Goal: Register for event/course

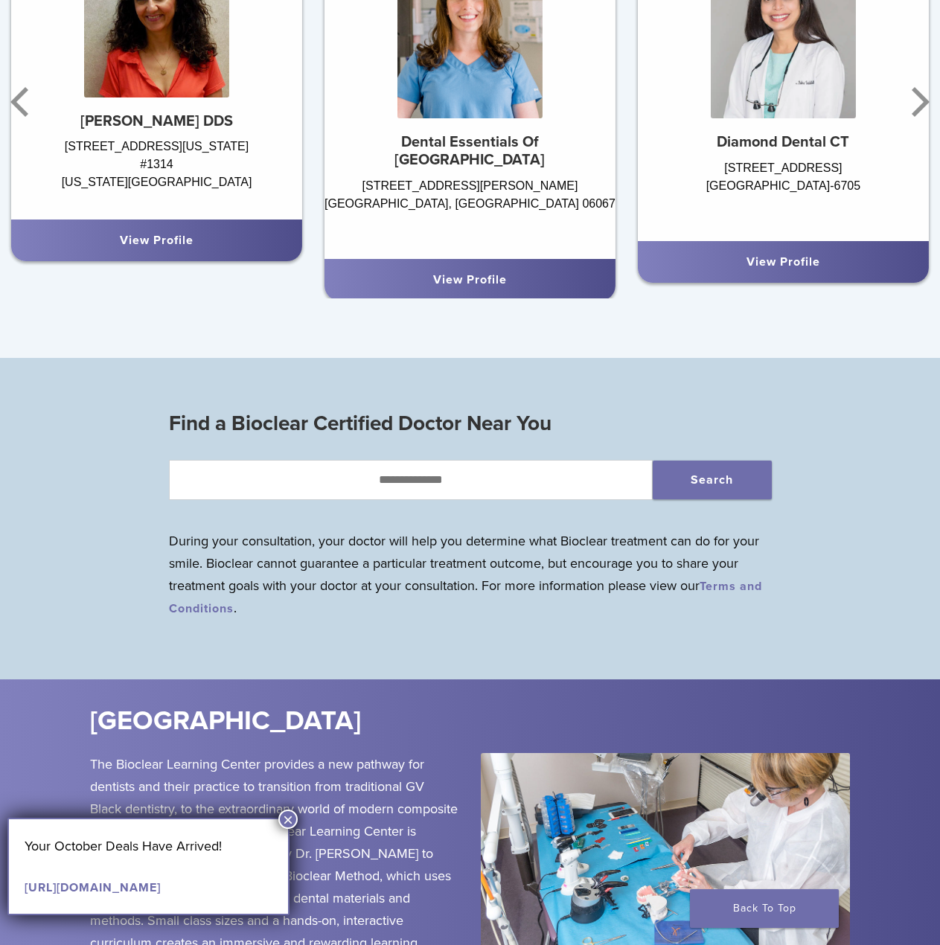
scroll to position [744, 0]
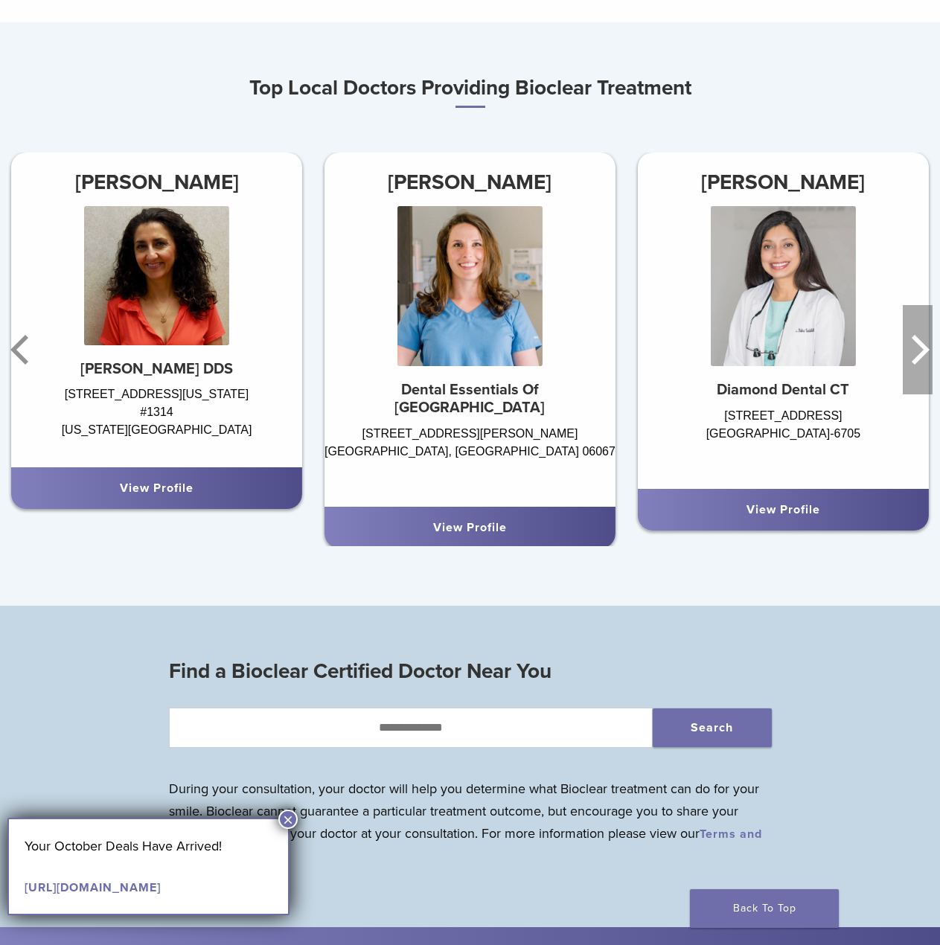
click at [921, 362] on icon "Next" at bounding box center [918, 349] width 30 height 89
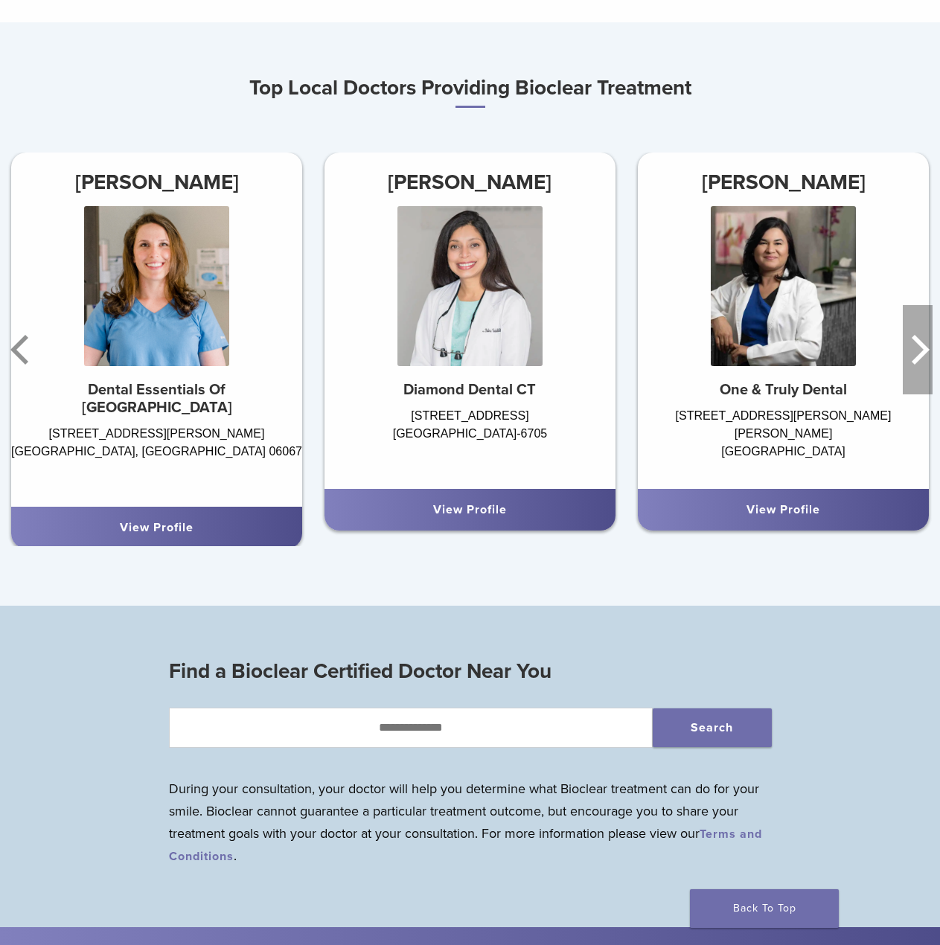
click at [921, 362] on icon "Next" at bounding box center [918, 349] width 30 height 89
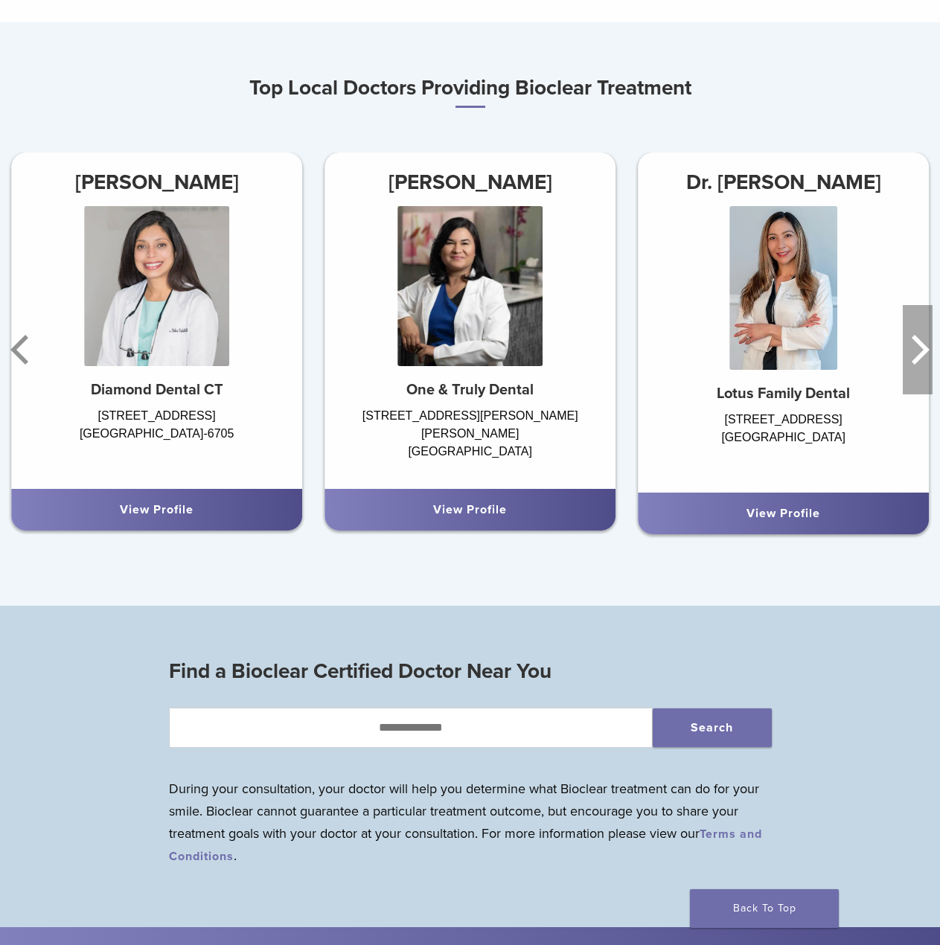
click at [921, 362] on icon "Next" at bounding box center [918, 349] width 30 height 89
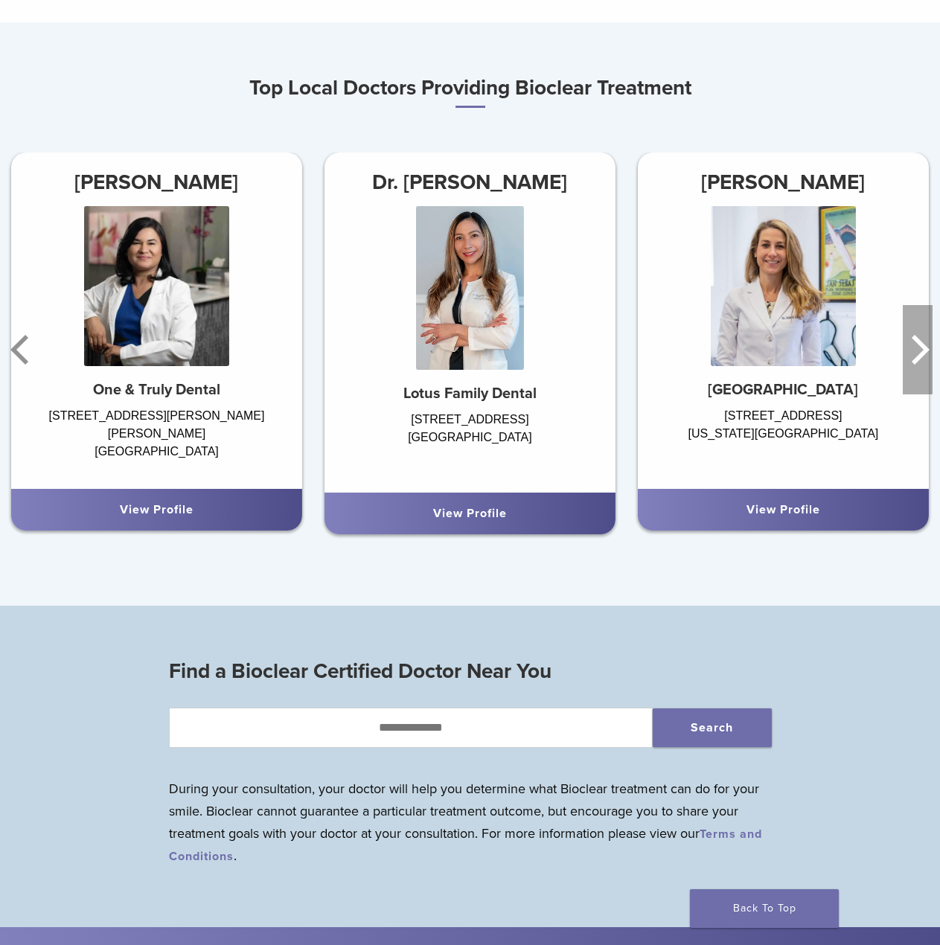
click at [921, 362] on icon "Next" at bounding box center [918, 349] width 30 height 89
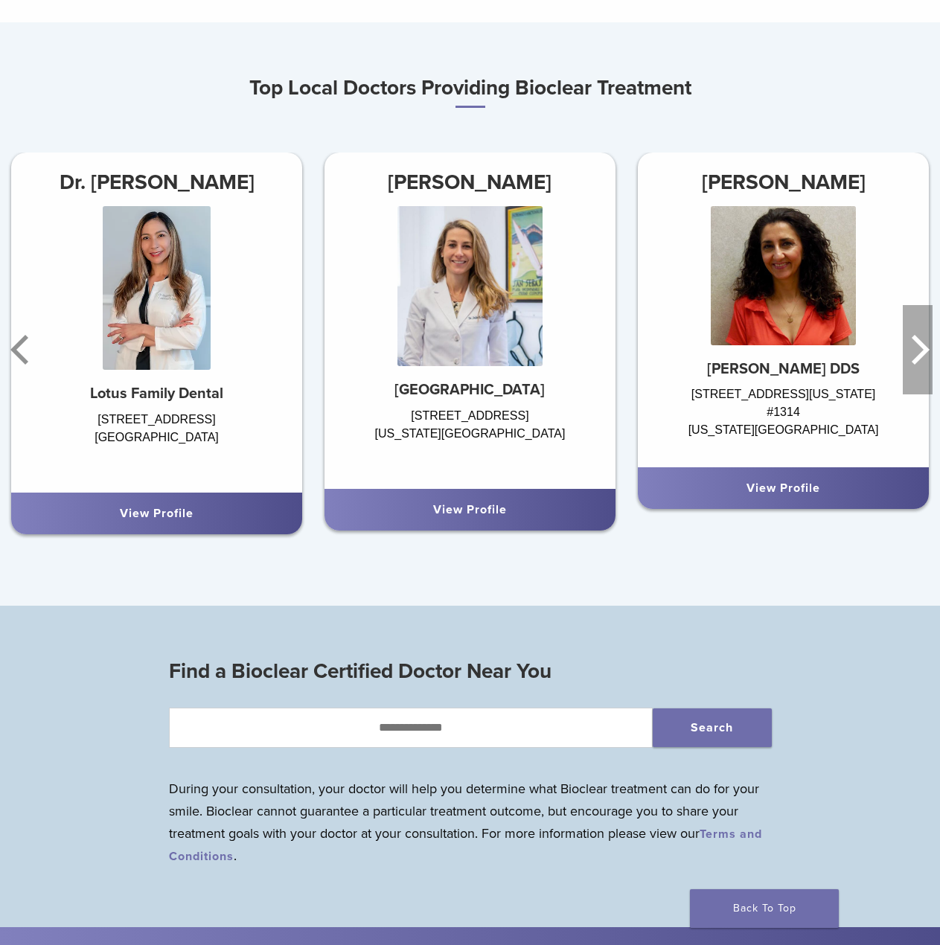
click at [921, 362] on icon "Next" at bounding box center [918, 349] width 30 height 89
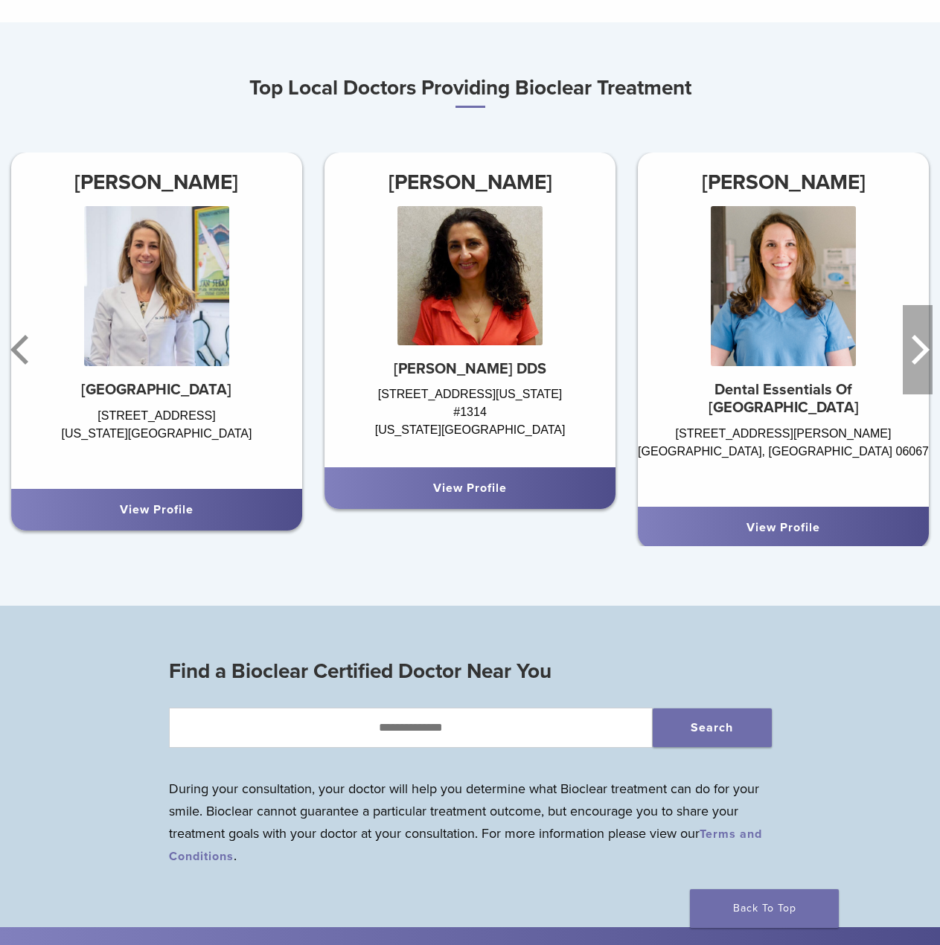
click at [921, 362] on icon "Next" at bounding box center [918, 349] width 30 height 89
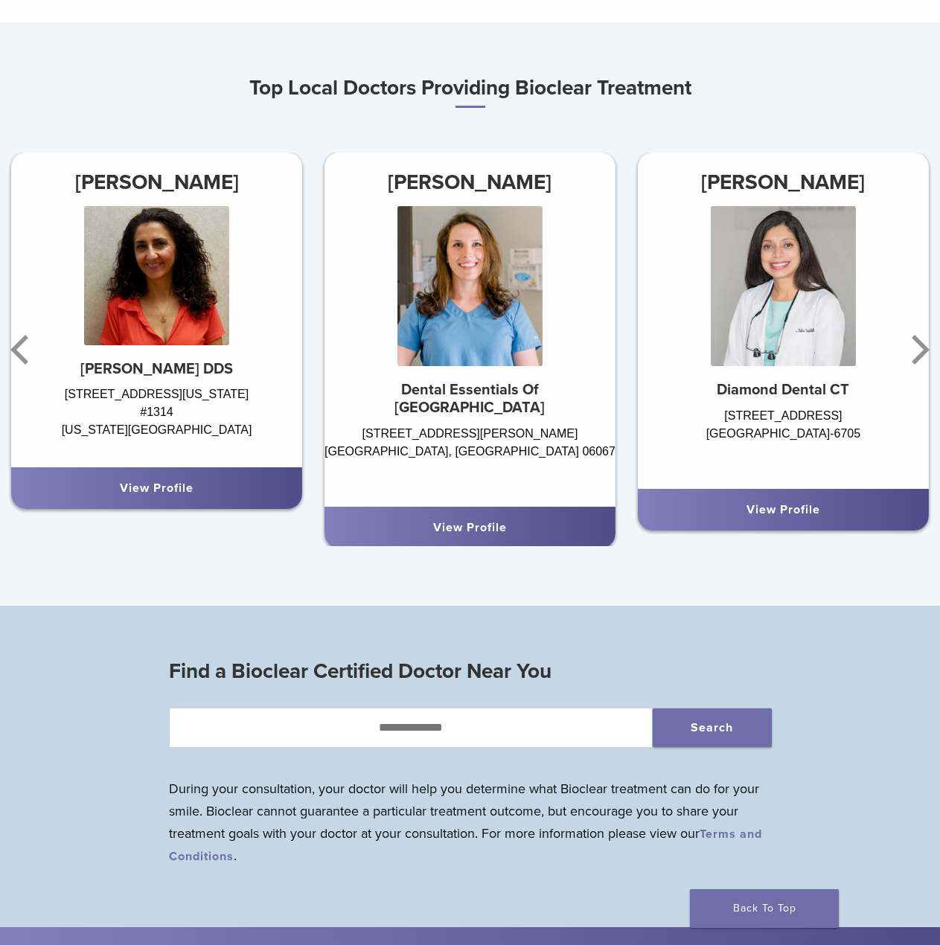
click at [499, 520] on link "View Profile" at bounding box center [470, 527] width 74 height 15
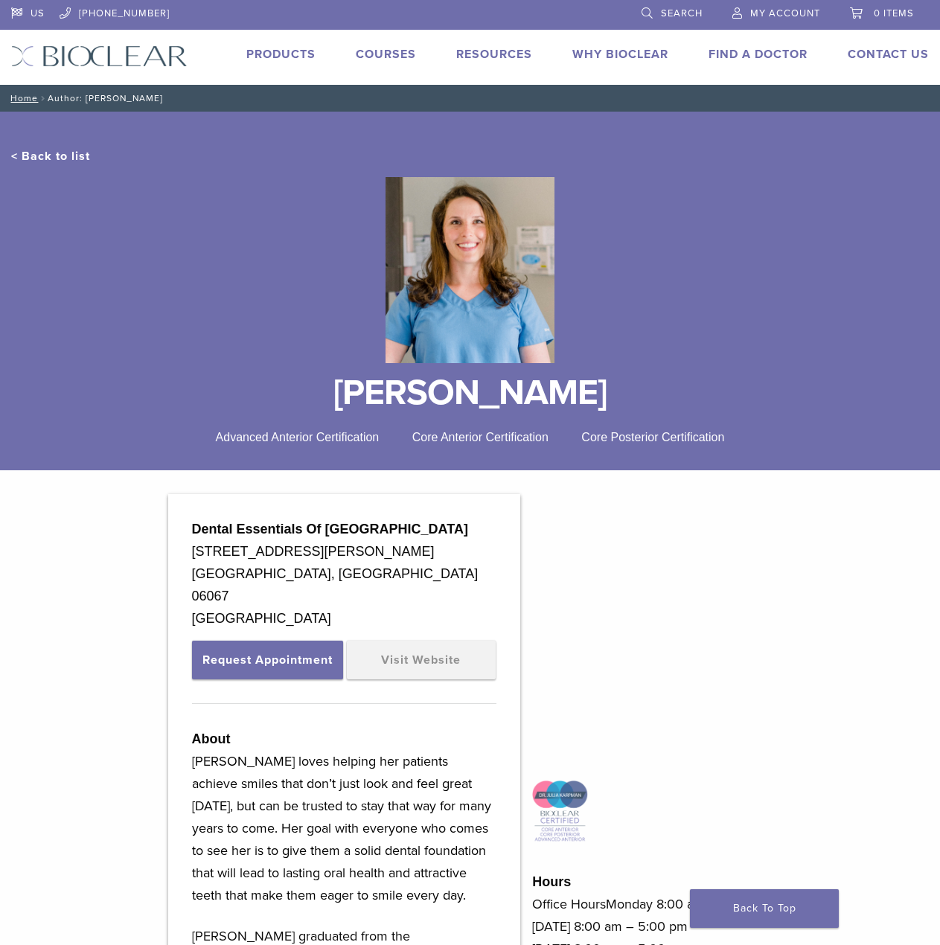
drag, startPoint x: 619, startPoint y: 388, endPoint x: 391, endPoint y: 404, distance: 229.0
click at [391, 404] on h1 "Dr. Julia Karpman" at bounding box center [470, 393] width 918 height 36
copy h1 "Julia Karpman"
click at [304, 57] on link "Products" at bounding box center [280, 54] width 69 height 15
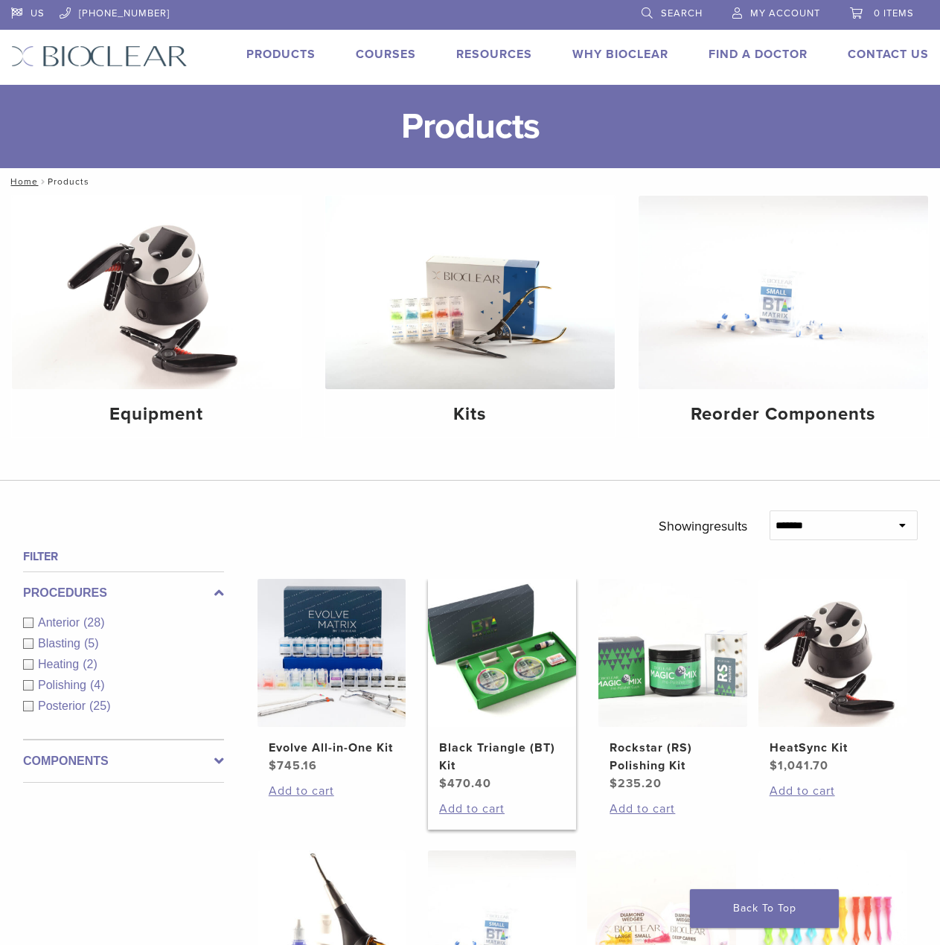
click at [481, 657] on img at bounding box center [502, 653] width 148 height 148
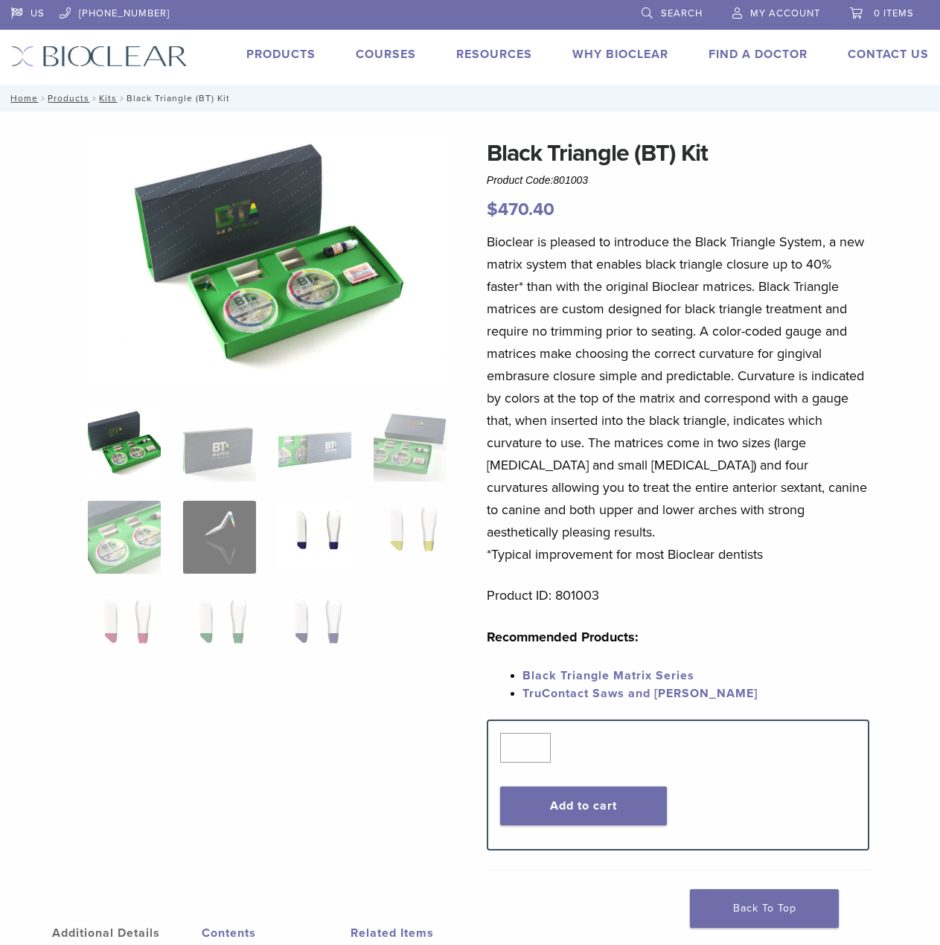
click at [330, 527] on img at bounding box center [314, 537] width 73 height 73
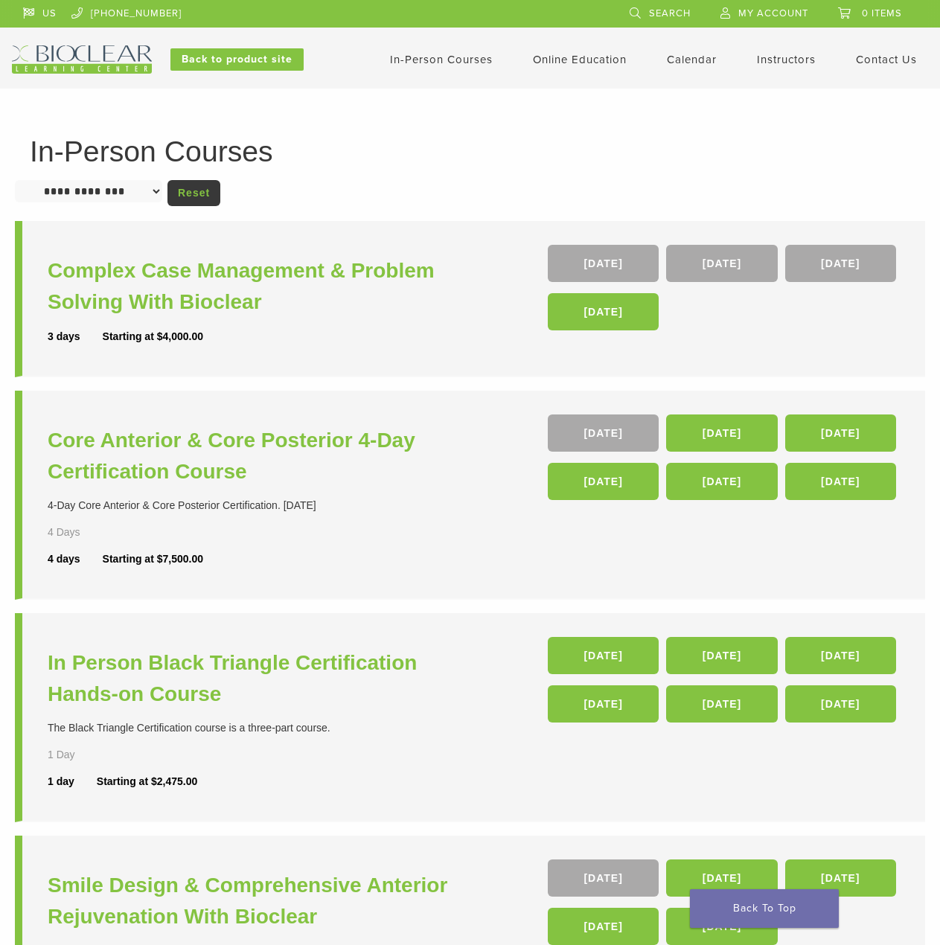
click at [444, 54] on link "In-Person Courses" at bounding box center [441, 59] width 103 height 13
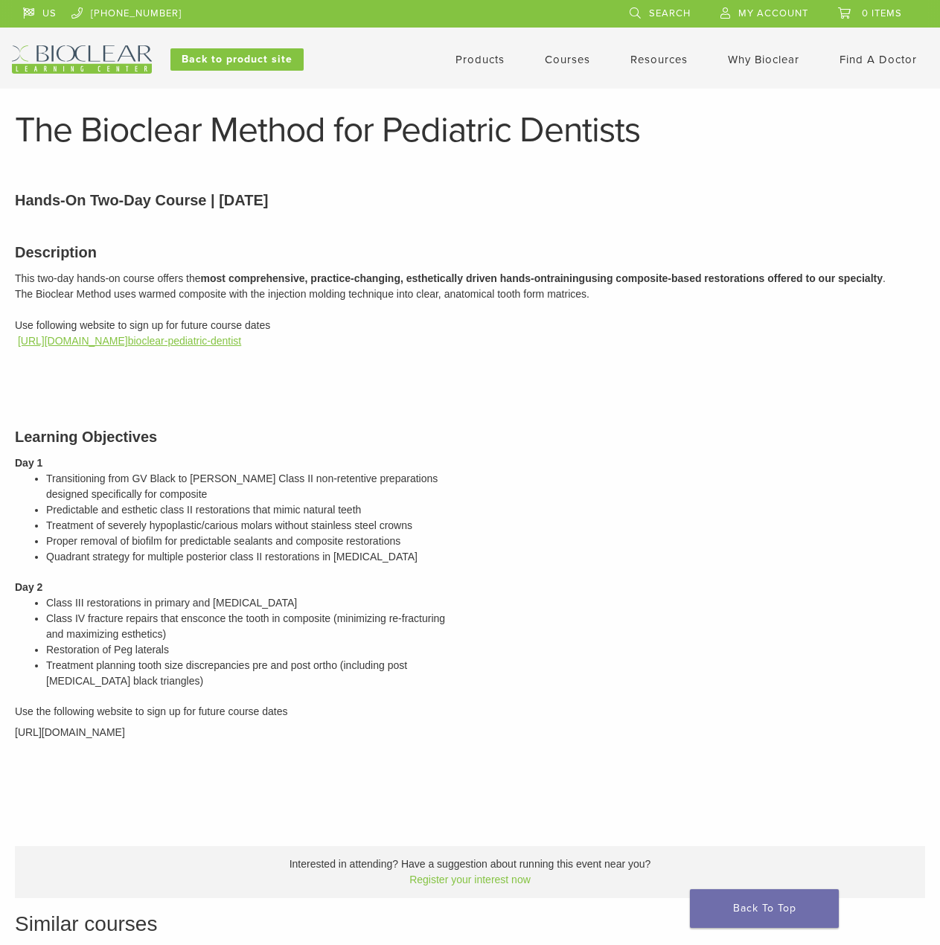
click at [200, 340] on link "https://bioclear.regfox.com/ bioclear-pediatric-dentist" at bounding box center [129, 341] width 223 height 12
